Goal: Transaction & Acquisition: Purchase product/service

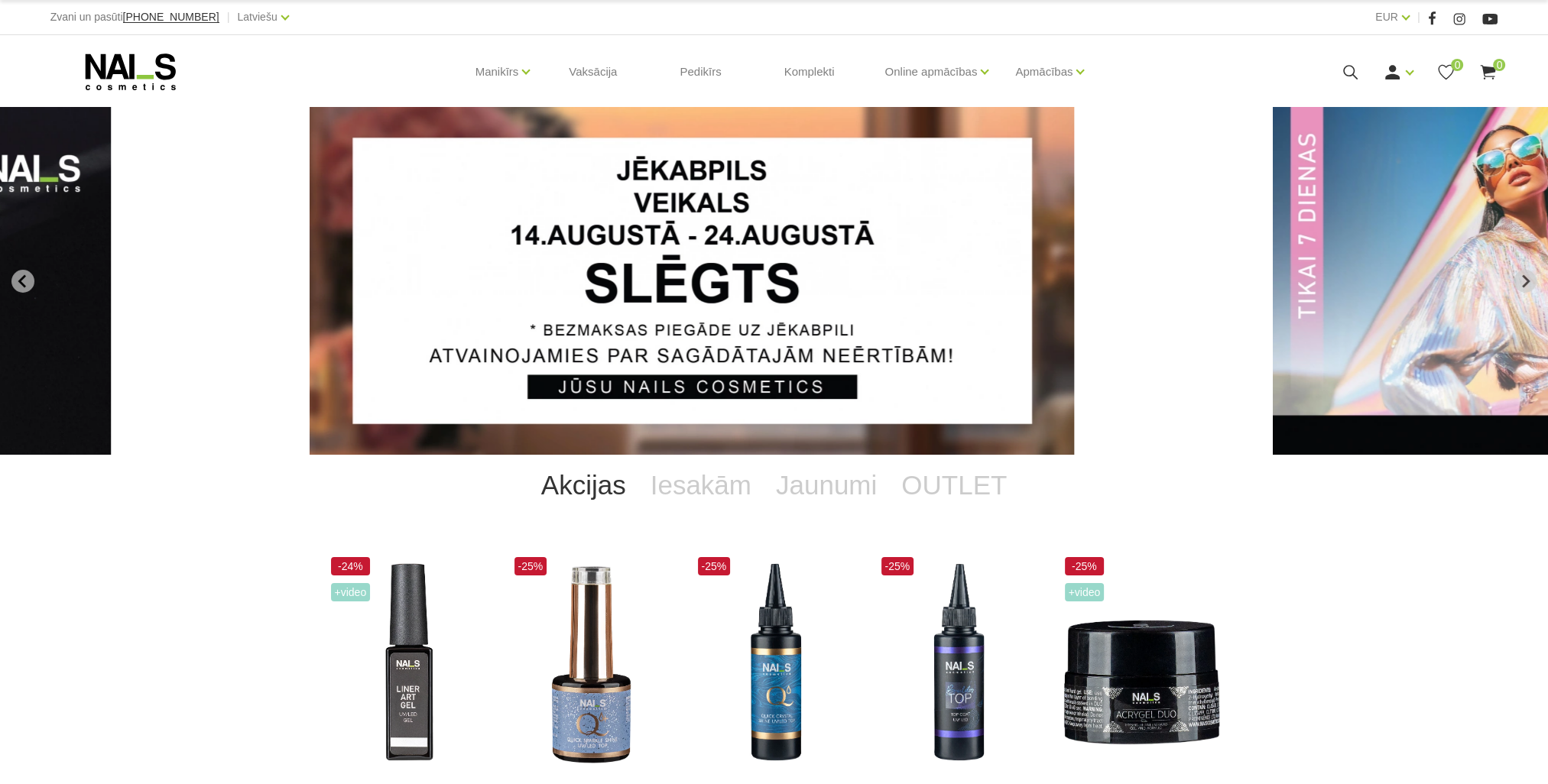
click at [1353, 67] on use at bounding box center [1350, 72] width 14 height 14
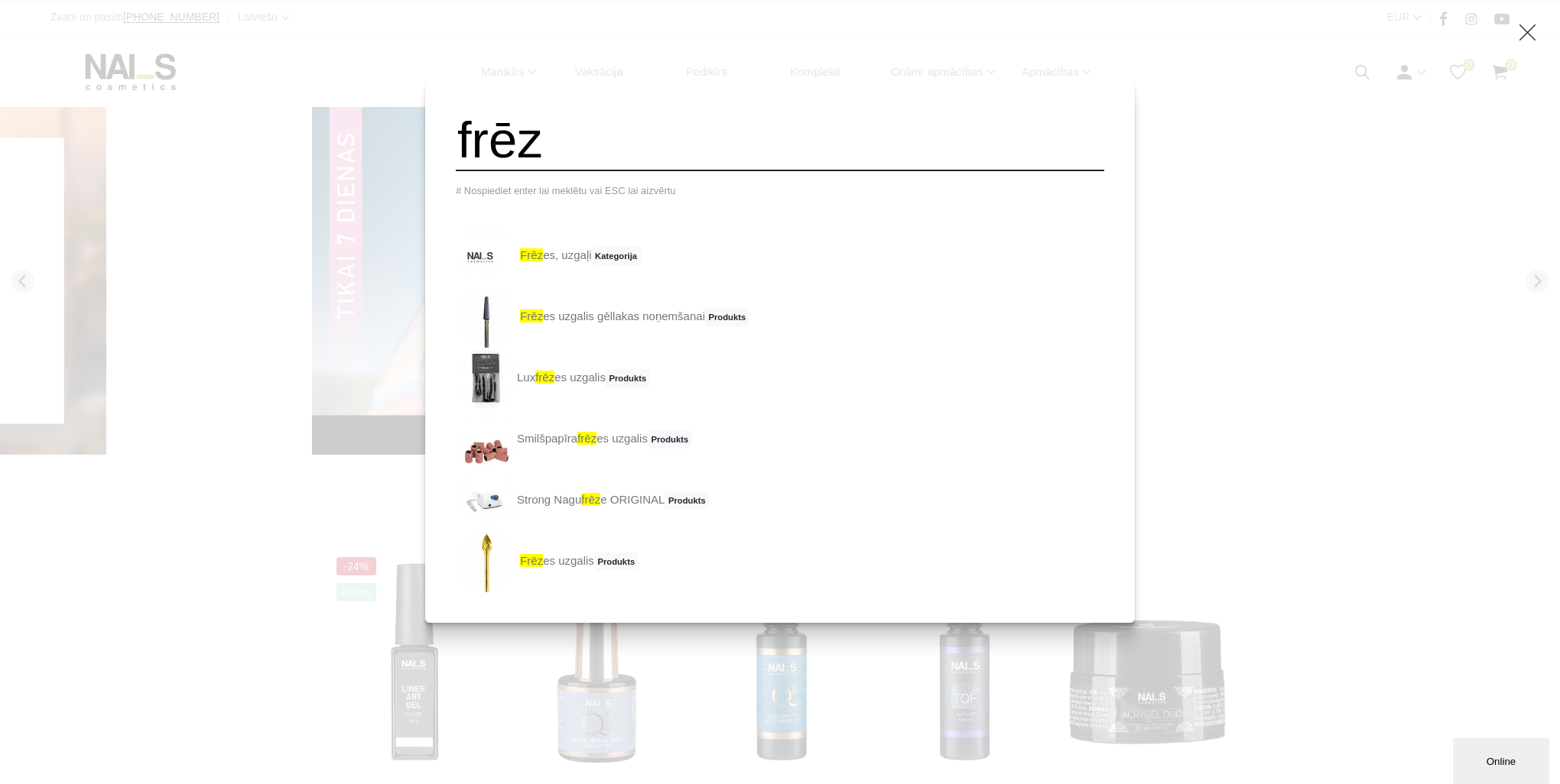
type input "Frēzes uzgalis HEAD (HBC-194RD.023)"
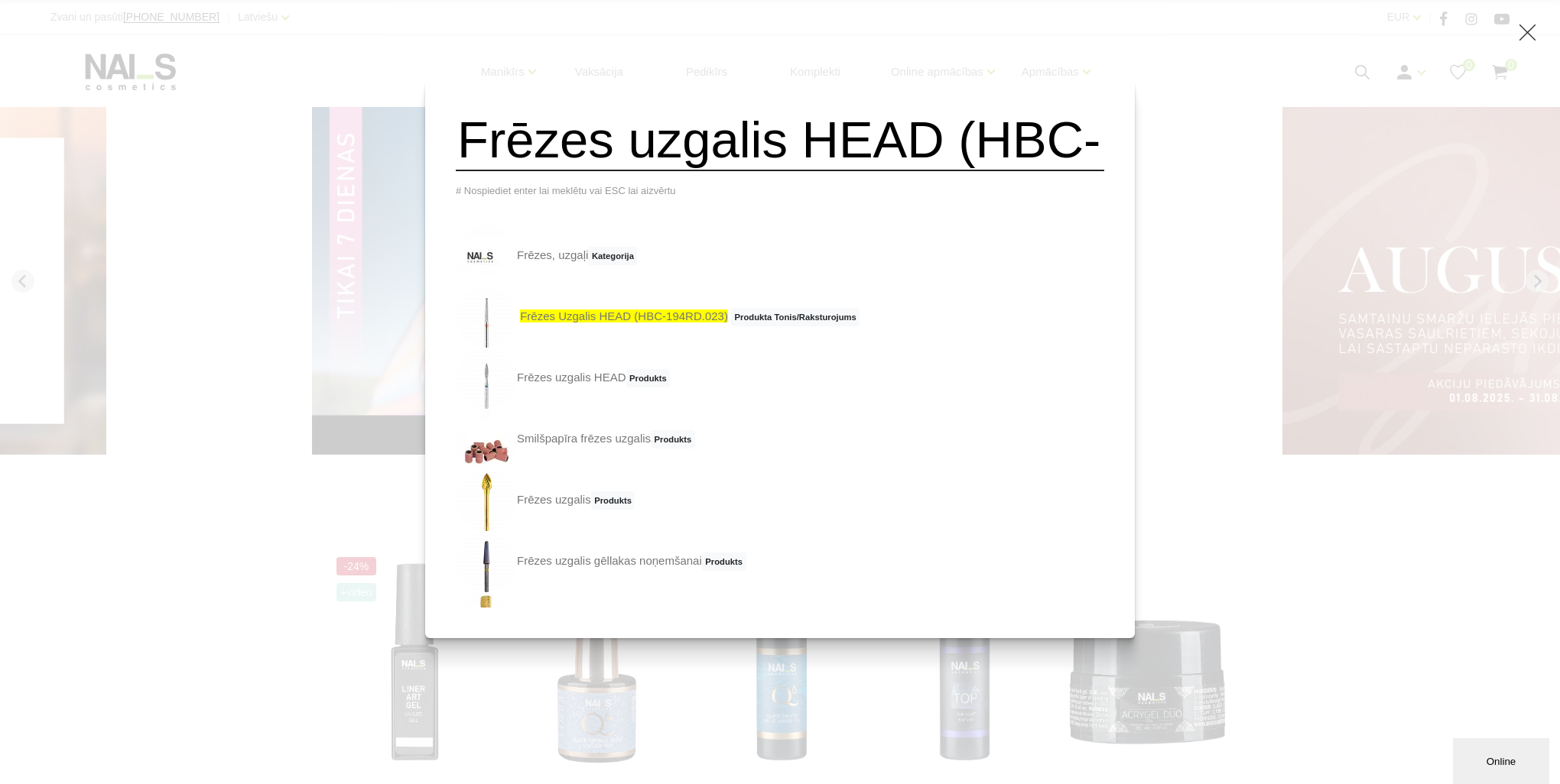
click at [599, 322] on span "Frēzes uzgalis HEAD (HBC-194RD.023)" at bounding box center [624, 316] width 208 height 13
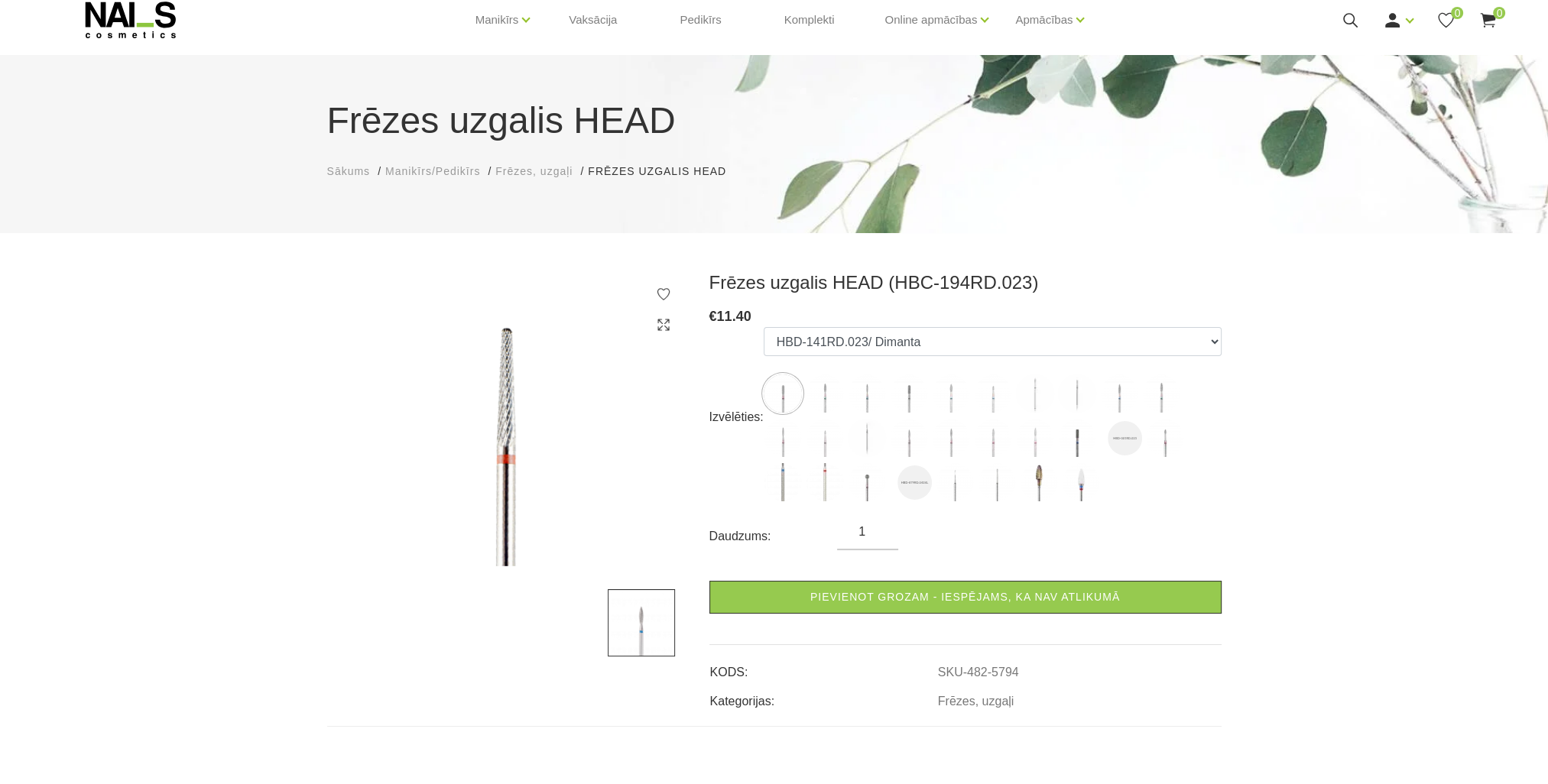
scroll to position [76, 0]
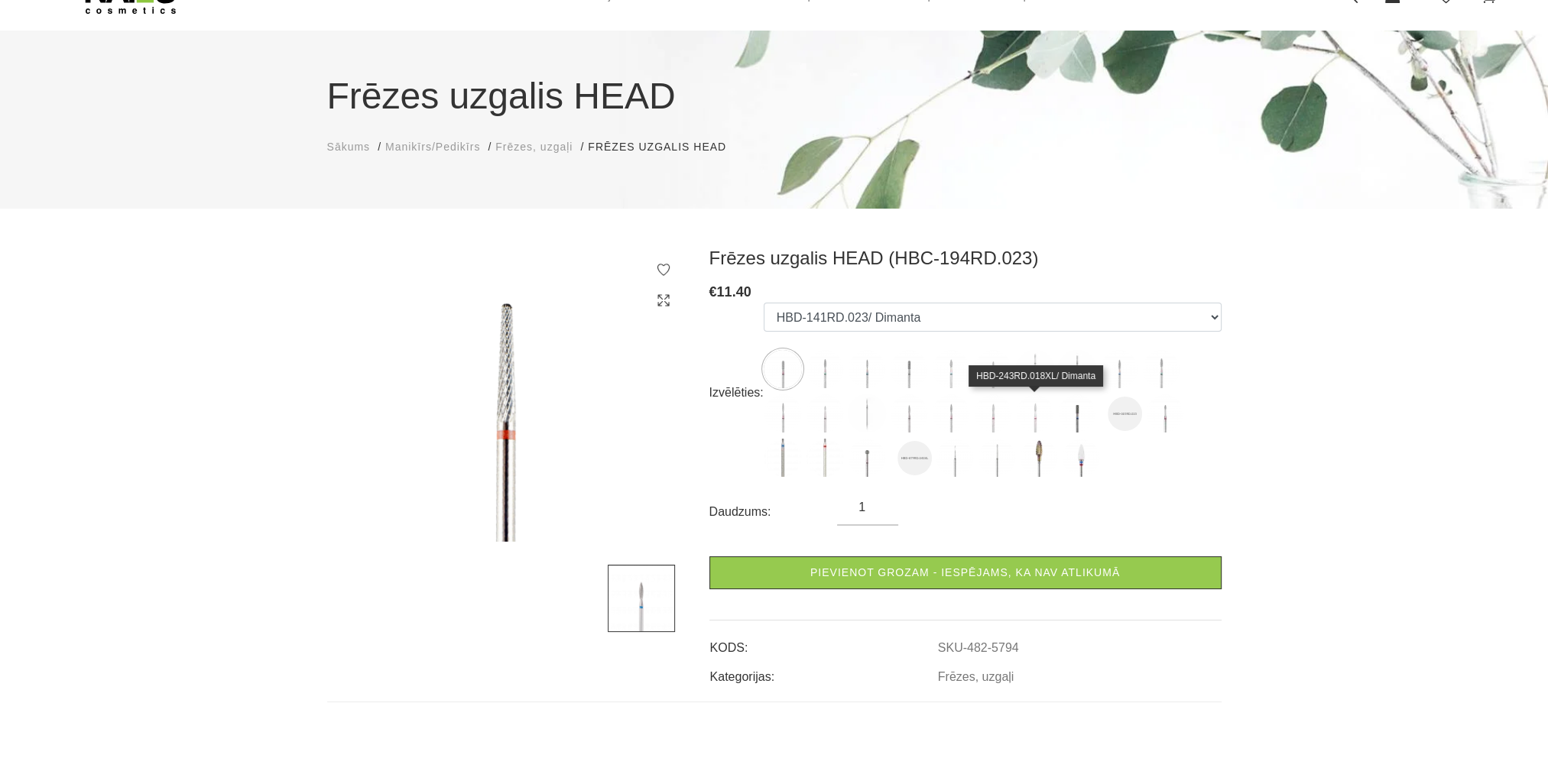
click at [1036, 423] on img at bounding box center [1035, 414] width 39 height 39
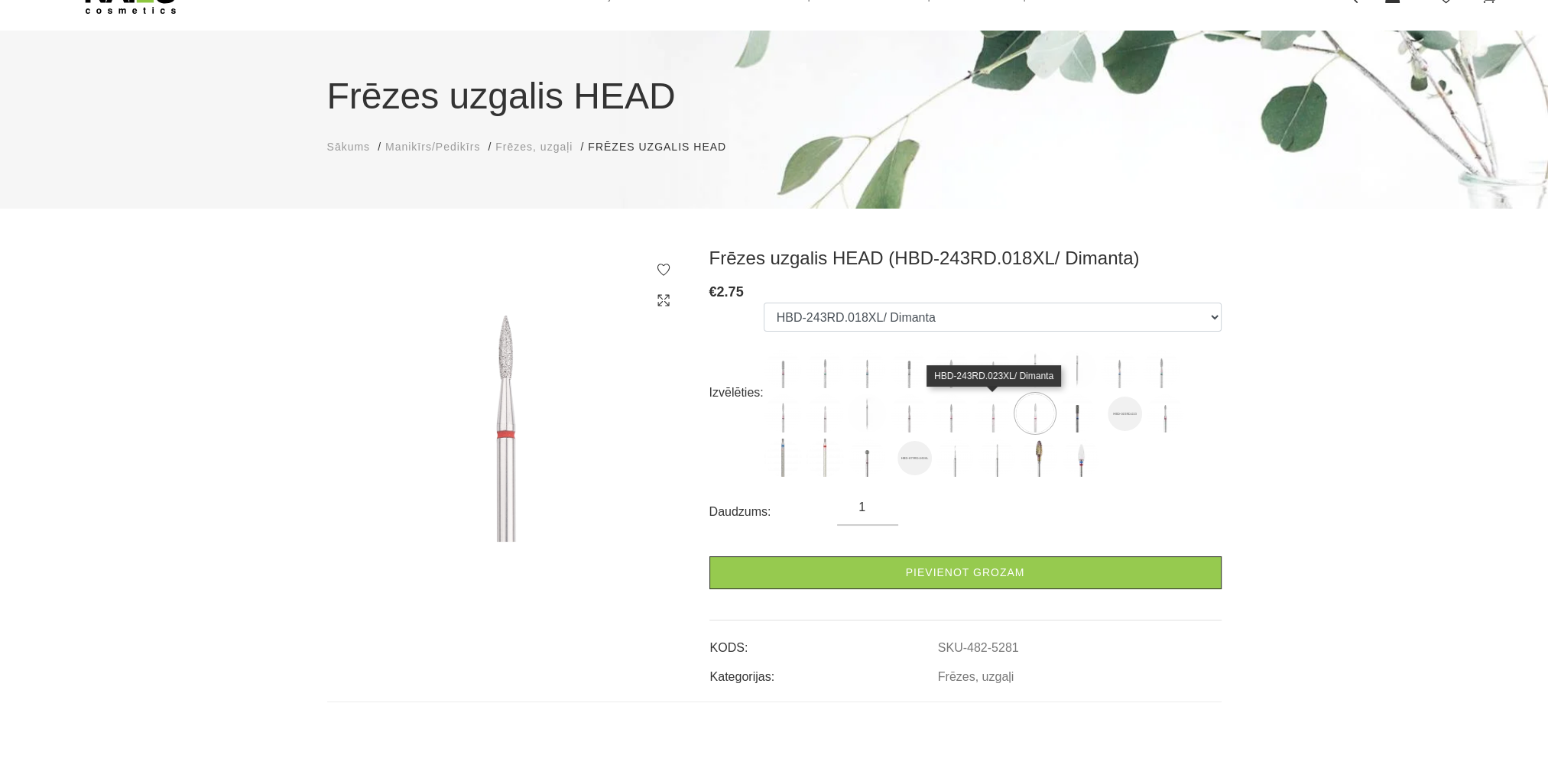
click at [988, 423] on img at bounding box center [993, 414] width 39 height 39
click at [1028, 421] on img at bounding box center [1035, 414] width 39 height 39
click at [954, 415] on img at bounding box center [951, 414] width 39 height 39
select select "5277"
